Goal: Information Seeking & Learning: Learn about a topic

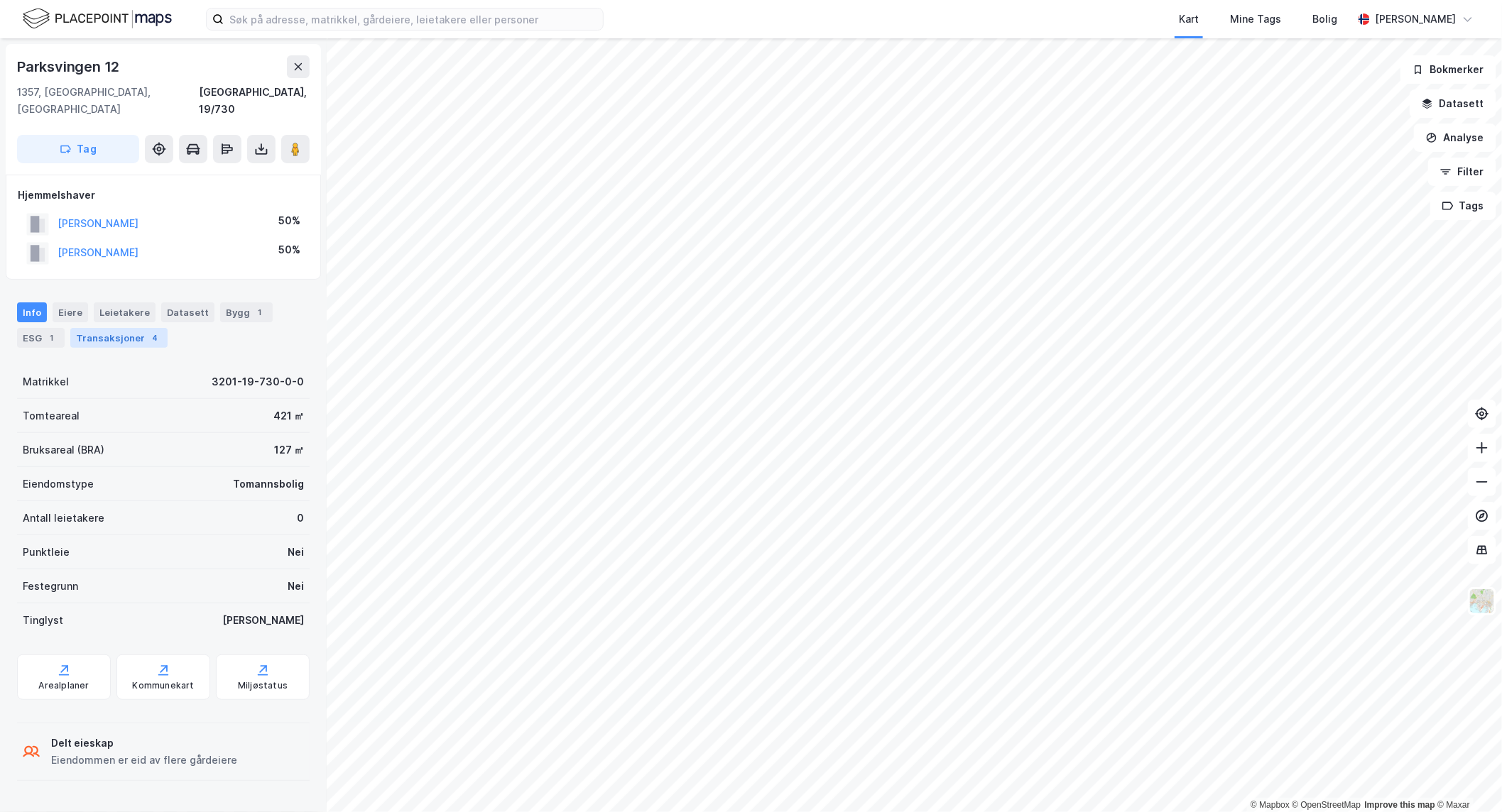
click at [116, 328] on div "Transaksjoner 4" at bounding box center [118, 338] width 98 height 20
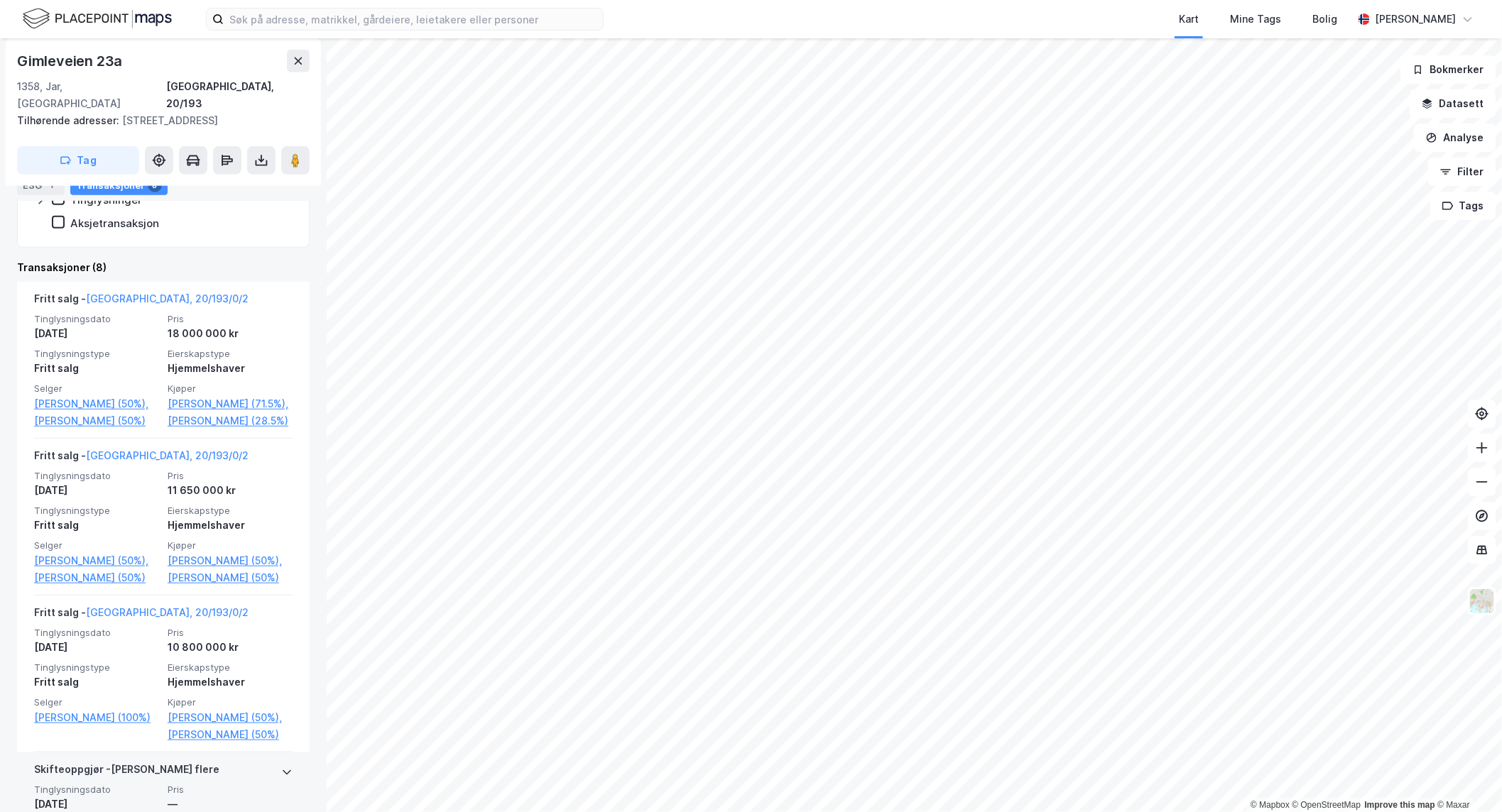
scroll to position [393, 0]
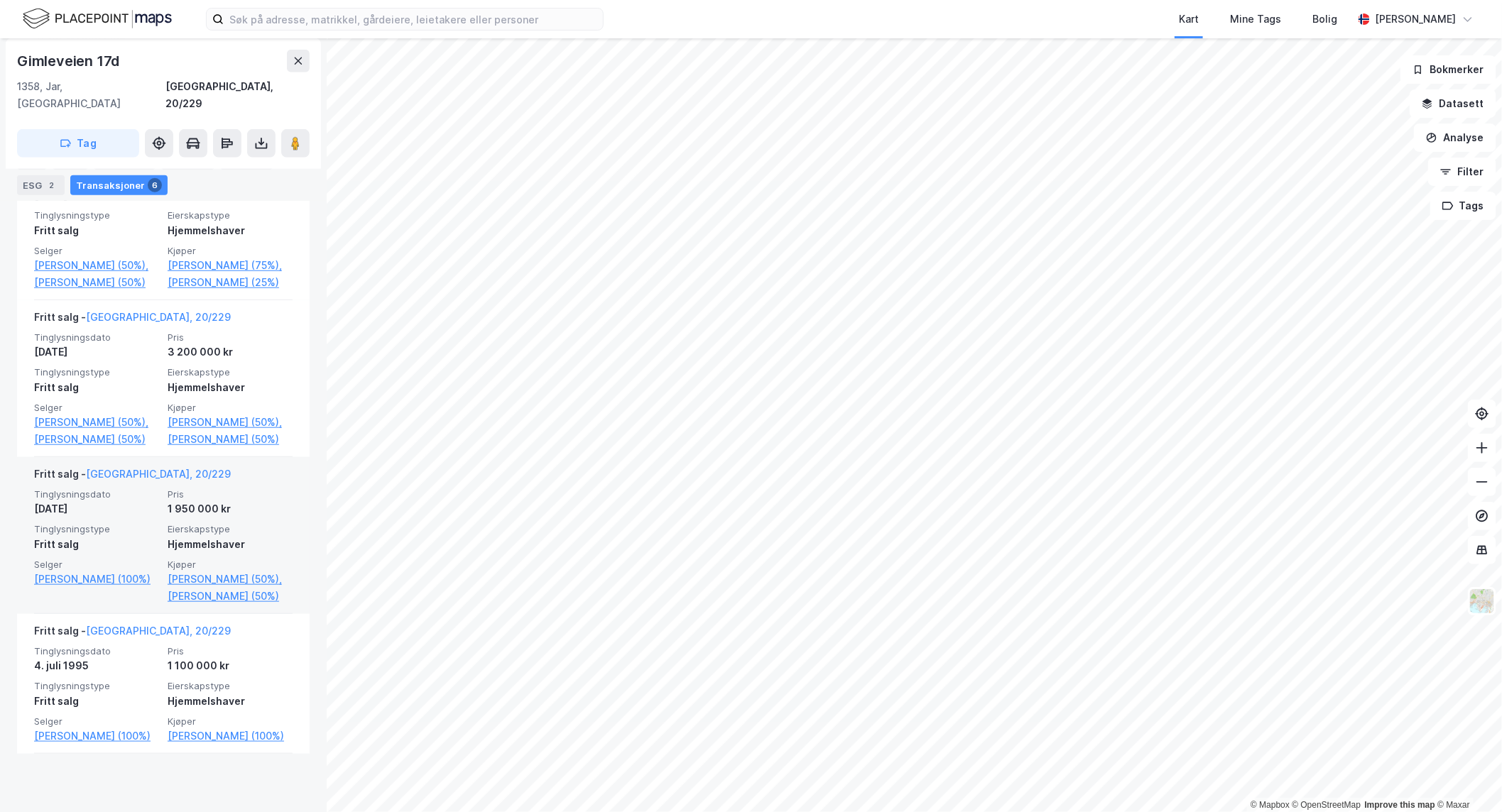
scroll to position [472, 0]
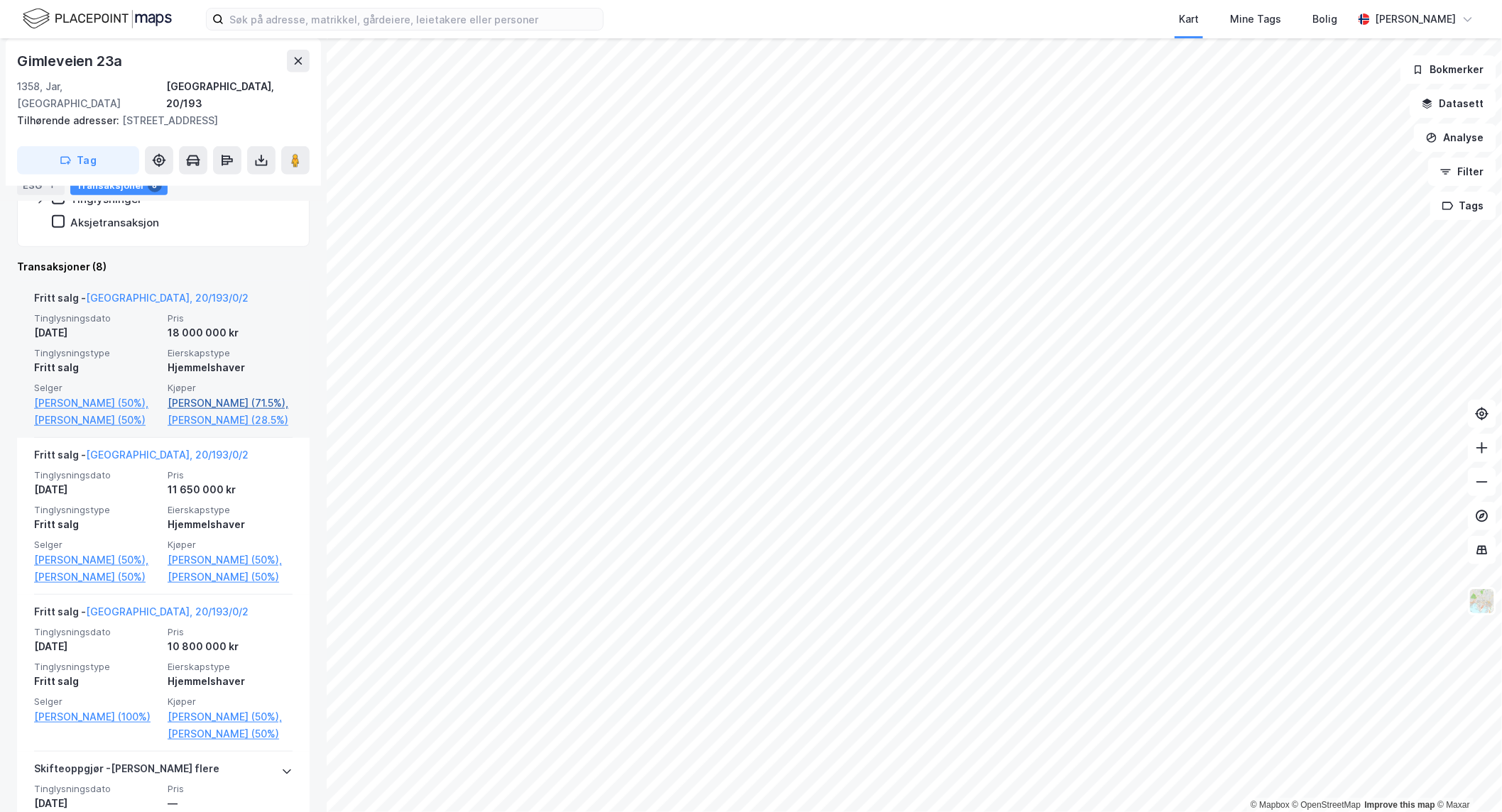
scroll to position [394, 0]
click at [187, 411] on link "Lunde Malin Krügel (28.5%)" at bounding box center [230, 419] width 125 height 17
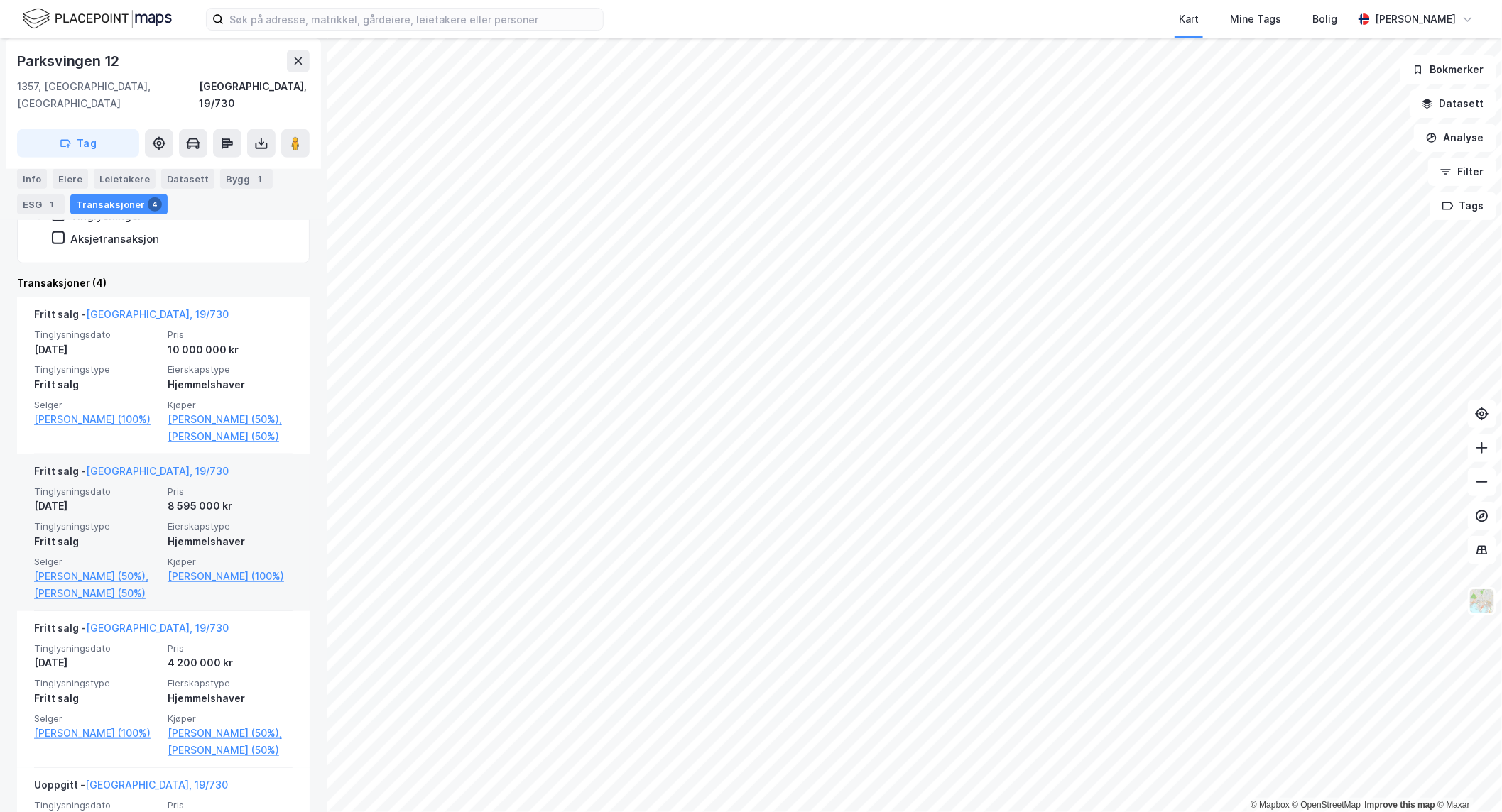
scroll to position [315, 0]
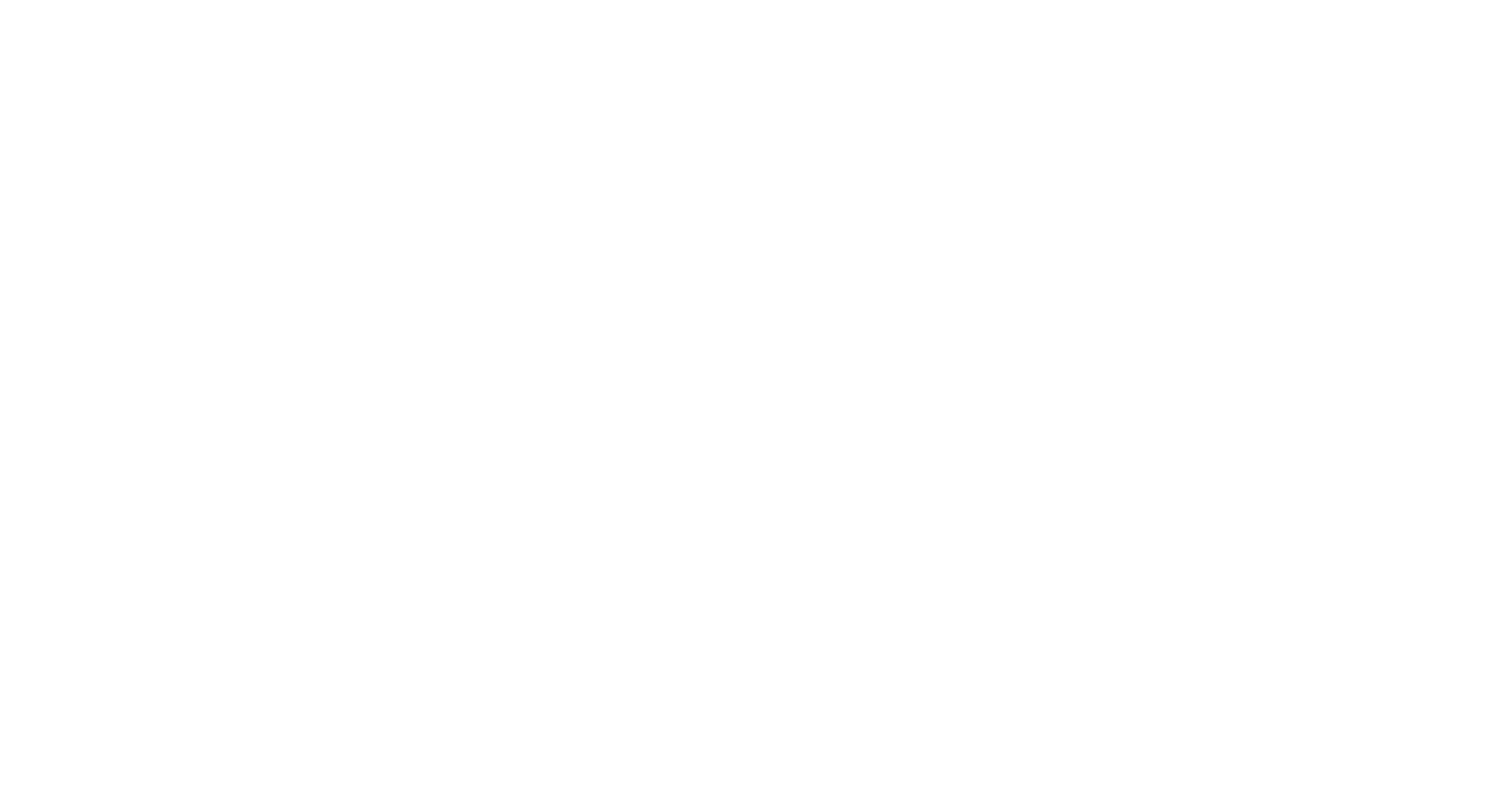
drag, startPoint x: 449, startPoint y: 161, endPoint x: 413, endPoint y: 147, distance: 38.6
drag, startPoint x: 408, startPoint y: 147, endPoint x: 391, endPoint y: 141, distance: 18.0
click at [366, 194] on div at bounding box center [751, 406] width 1502 height 812
drag, startPoint x: 735, startPoint y: 233, endPoint x: 647, endPoint y: 154, distance: 118.3
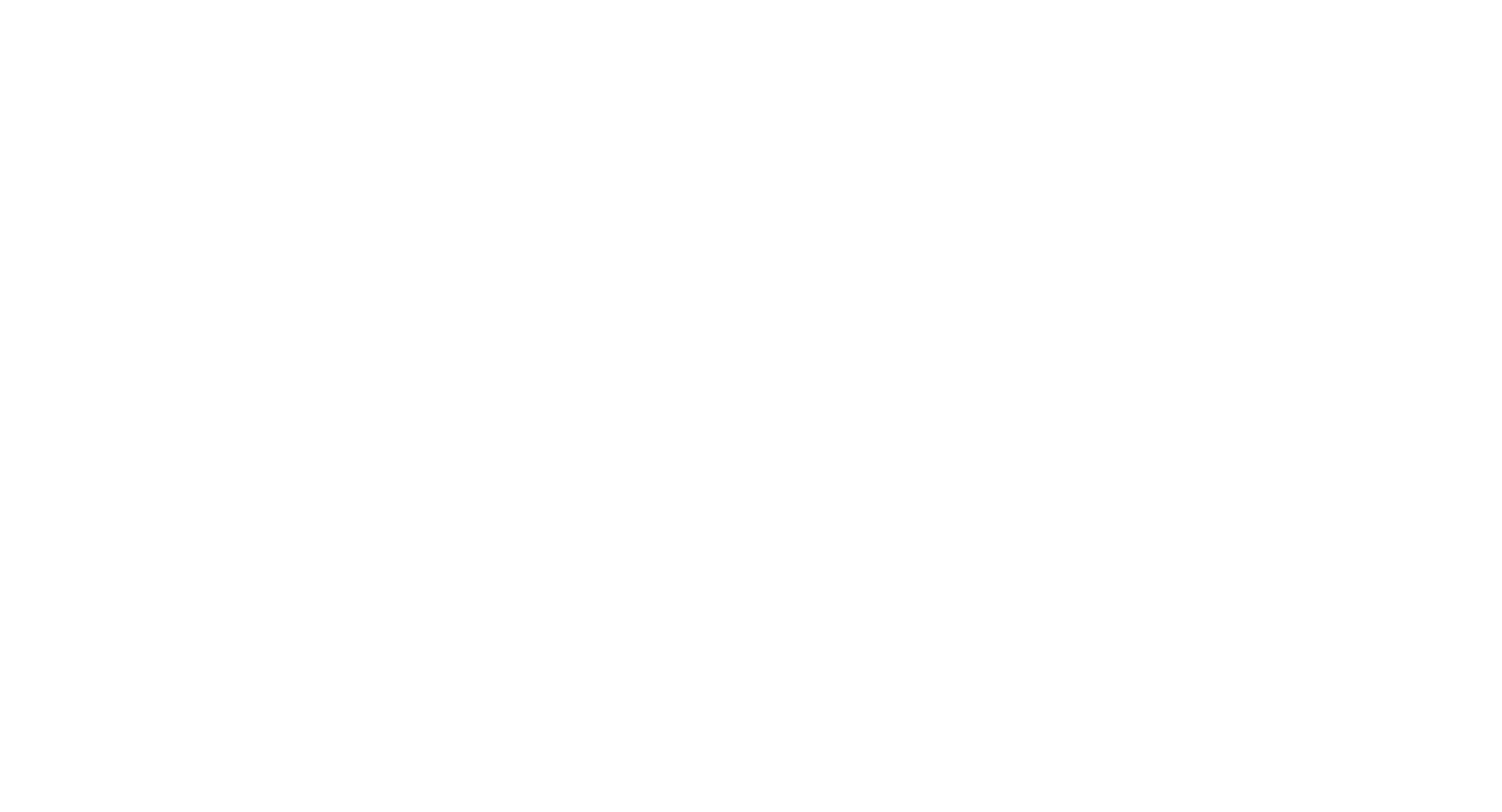
click at [735, 233] on div at bounding box center [751, 406] width 1502 height 812
click at [629, 270] on div at bounding box center [751, 406] width 1502 height 812
click at [549, 419] on div at bounding box center [751, 406] width 1502 height 812
